Goal: Book appointment/travel/reservation

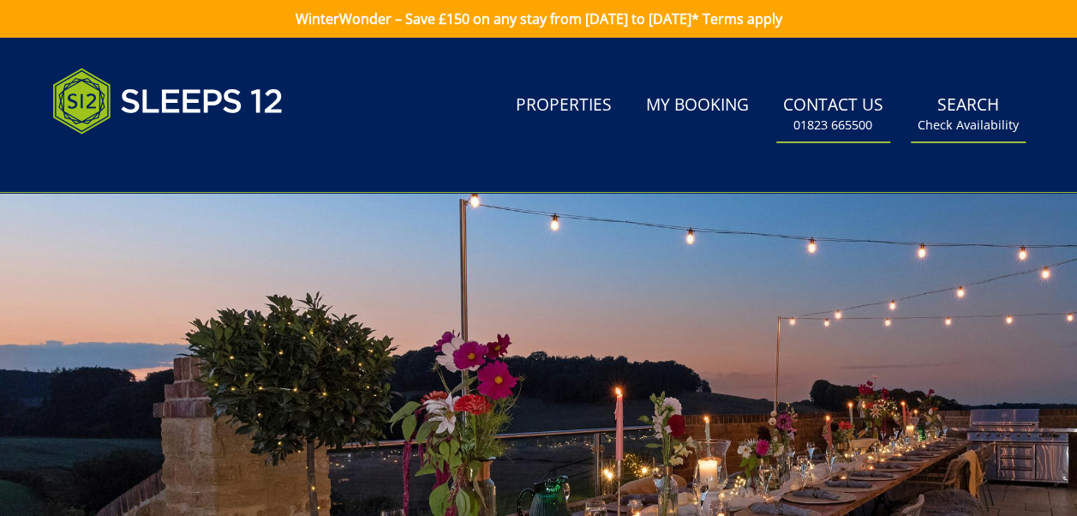
click at [992, 111] on link "Search Check Availability" at bounding box center [968, 115] width 115 height 56
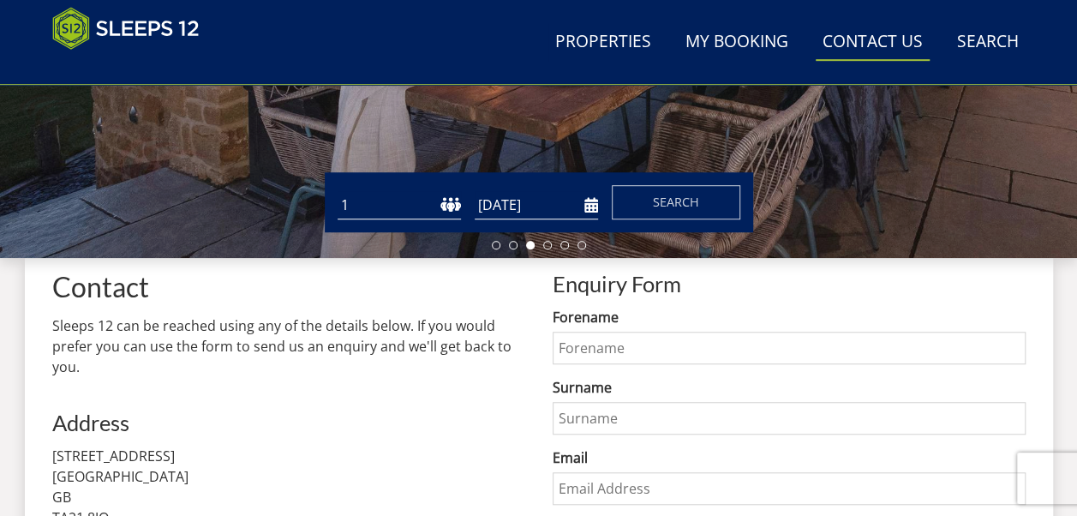
scroll to position [480, 0]
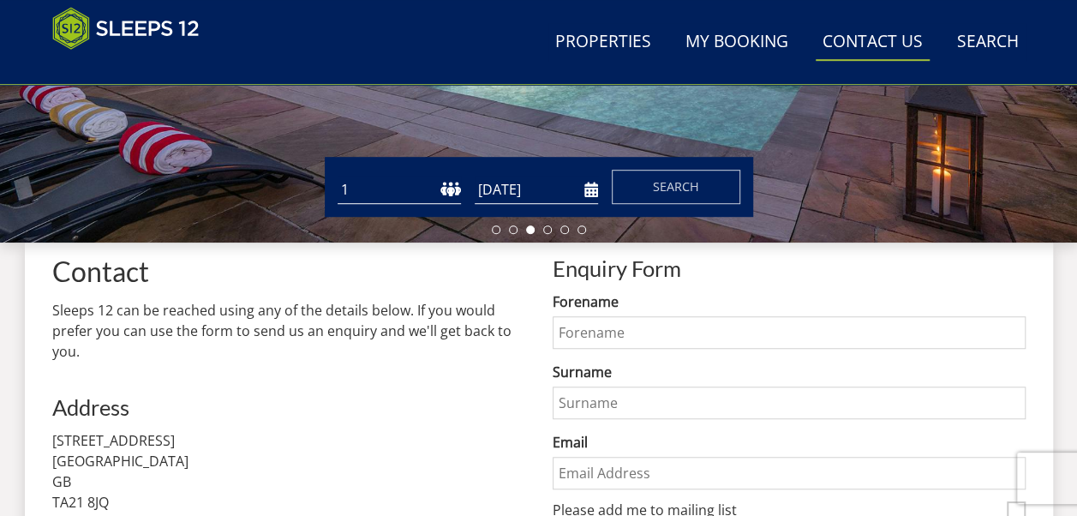
click at [408, 195] on select "1 2 3 4 5 6 7 8 9 10 11 12 13 14 15 16 17 18 19 20 21 22 23 24 25 26 27 28 29 3…" at bounding box center [399, 190] width 123 height 28
select select "6"
click at [338, 176] on select "1 2 3 4 5 6 7 8 9 10 11 12 13 14 15 16 17 18 19 20 21 22 23 24 25 26 27 28 29 3…" at bounding box center [399, 190] width 123 height 28
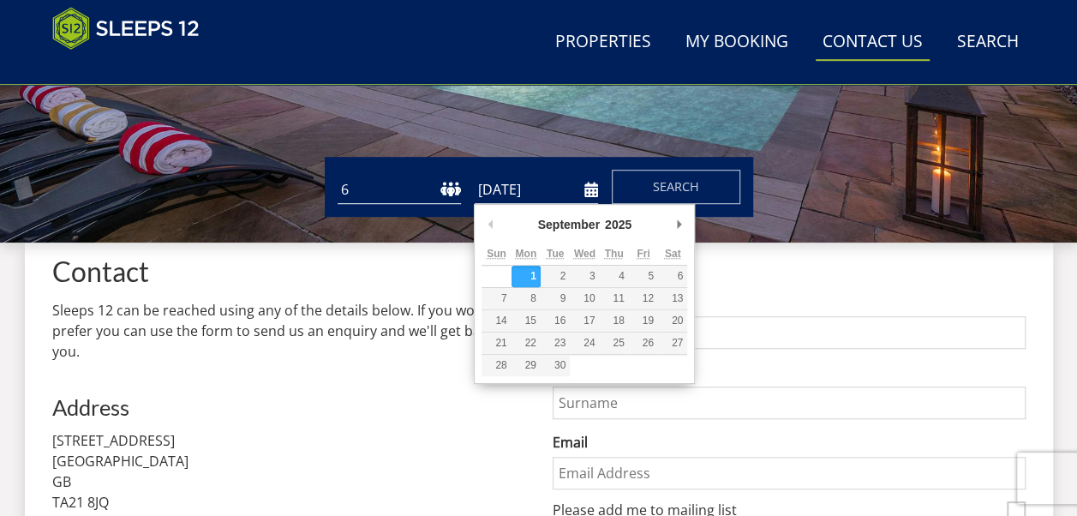
click at [572, 191] on input "[DATE]" at bounding box center [536, 190] width 123 height 28
type input "[DATE]"
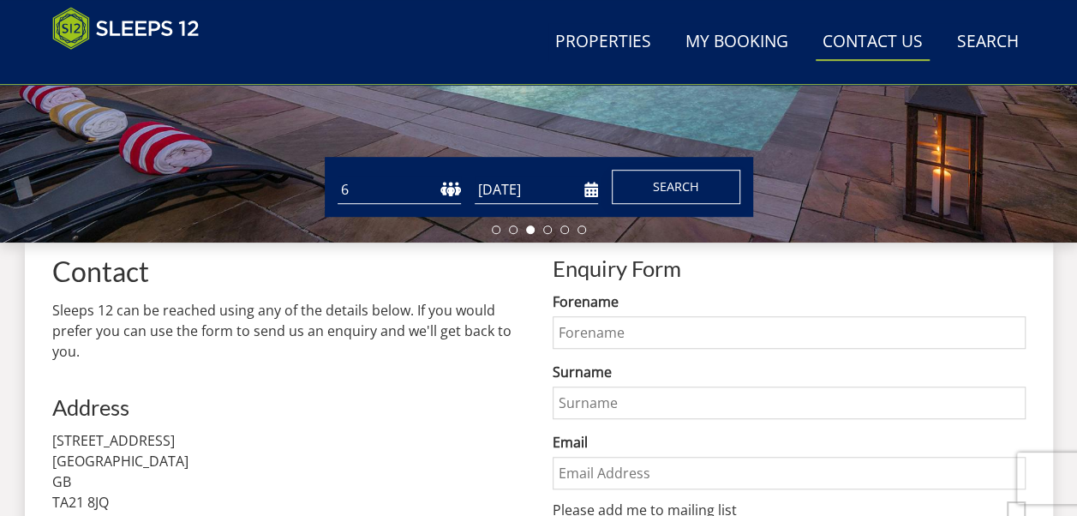
click at [666, 189] on span "Search" at bounding box center [676, 186] width 46 height 16
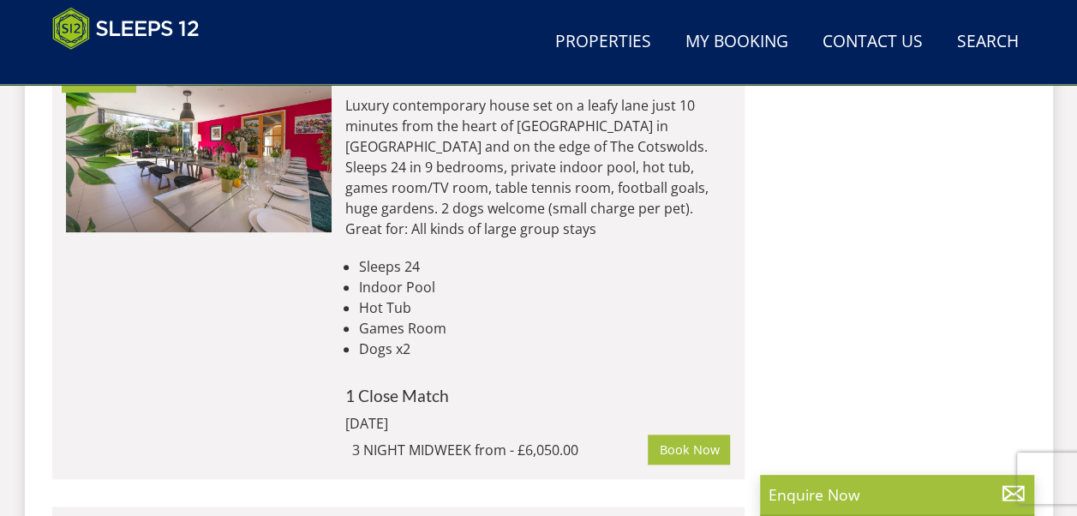
scroll to position [7128, 0]
